Goal: Task Accomplishment & Management: Manage account settings

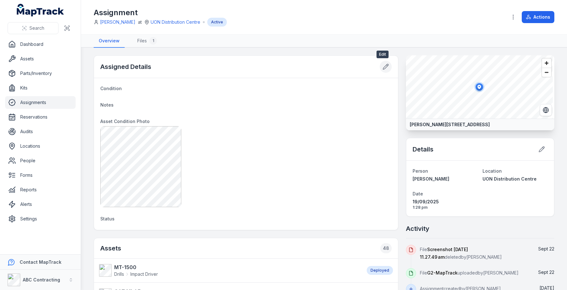
click at [381, 70] on button at bounding box center [385, 67] width 12 height 12
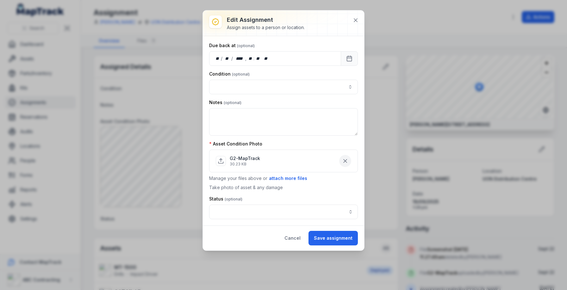
click at [348, 159] on icon "button" at bounding box center [345, 161] width 6 height 6
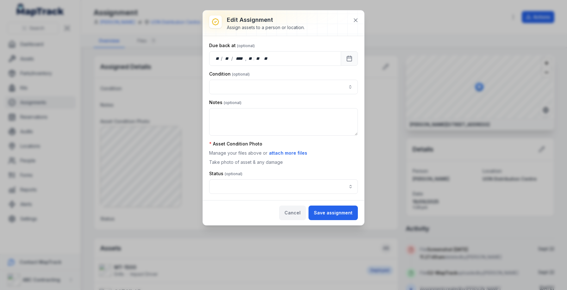
click at [299, 209] on button "Cancel" at bounding box center [292, 213] width 27 height 15
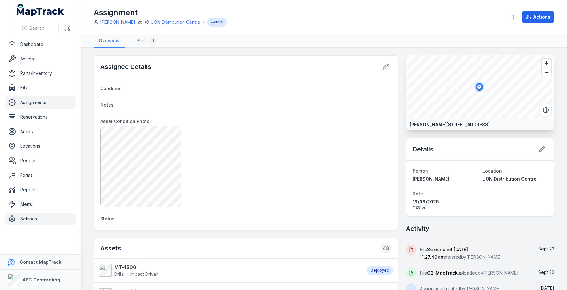
click at [46, 220] on link "Settings" at bounding box center [40, 219] width 71 height 13
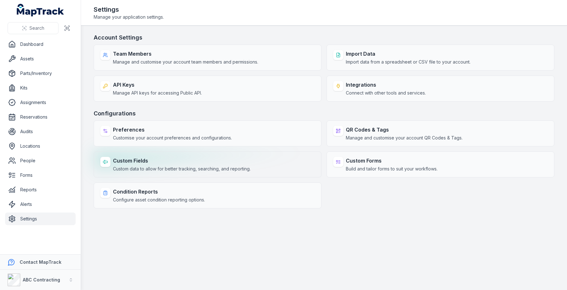
click at [132, 170] on span "Custom data to allow for better tracking, searching, and reporting." at bounding box center [182, 169] width 138 height 6
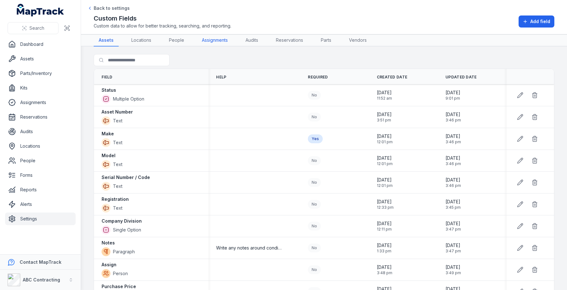
click at [227, 37] on link "Assignments" at bounding box center [215, 40] width 36 height 12
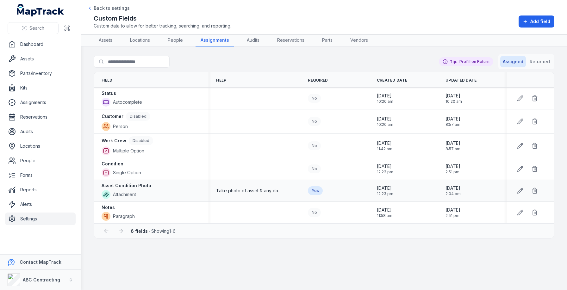
click at [528, 194] on div at bounding box center [527, 191] width 27 height 12
click at [524, 193] on button at bounding box center [520, 191] width 12 height 12
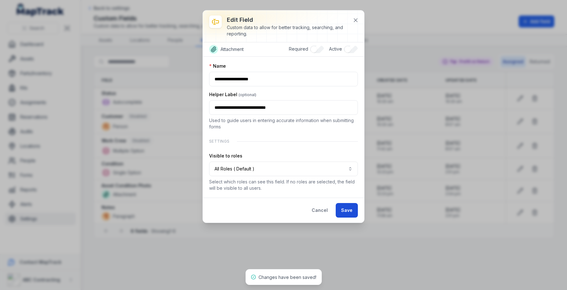
click at [347, 210] on button "Save" at bounding box center [347, 210] width 22 height 15
